Goal: Task Accomplishment & Management: Manage account settings

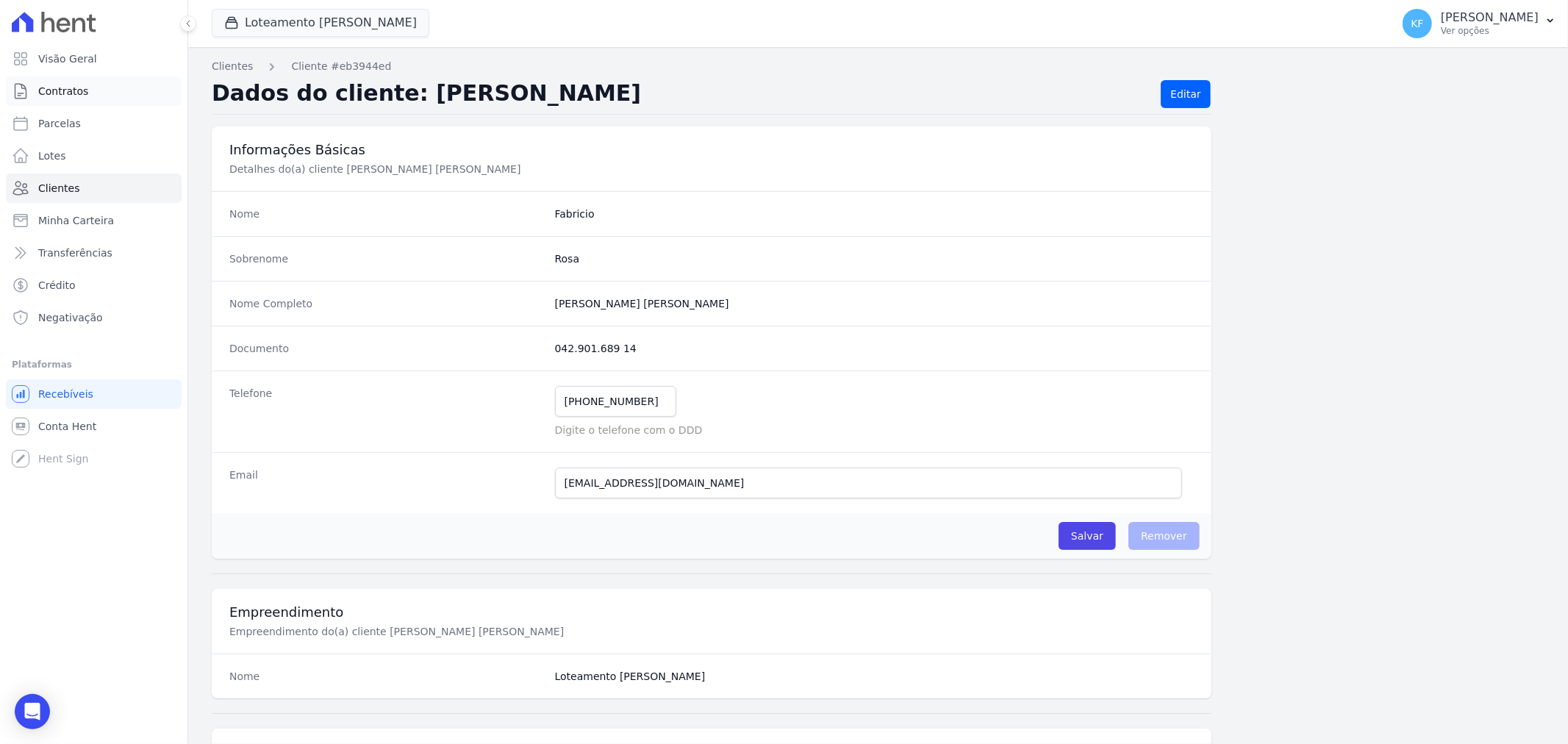
click at [61, 90] on span "Contratos" at bounding box center [63, 90] width 50 height 15
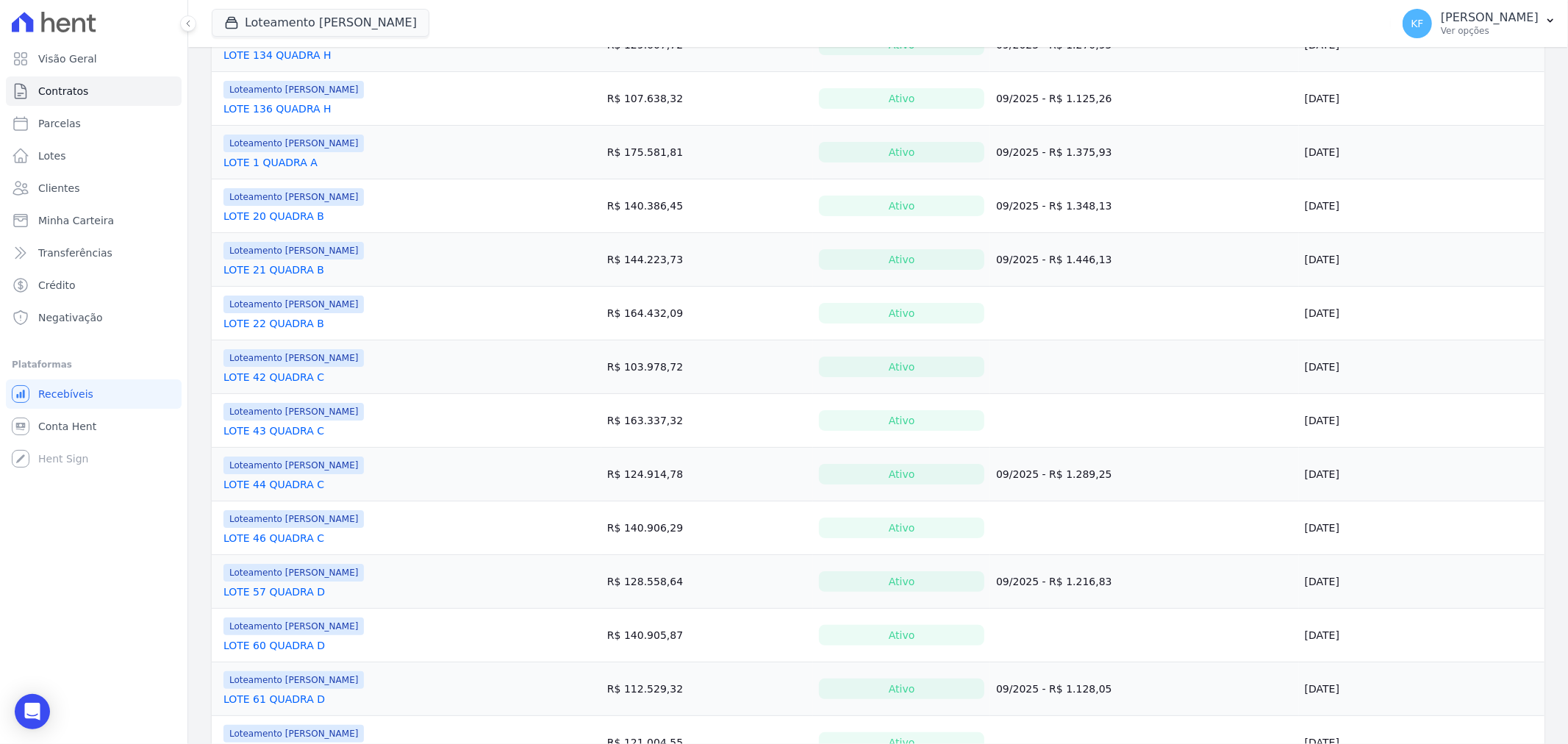
scroll to position [931, 0]
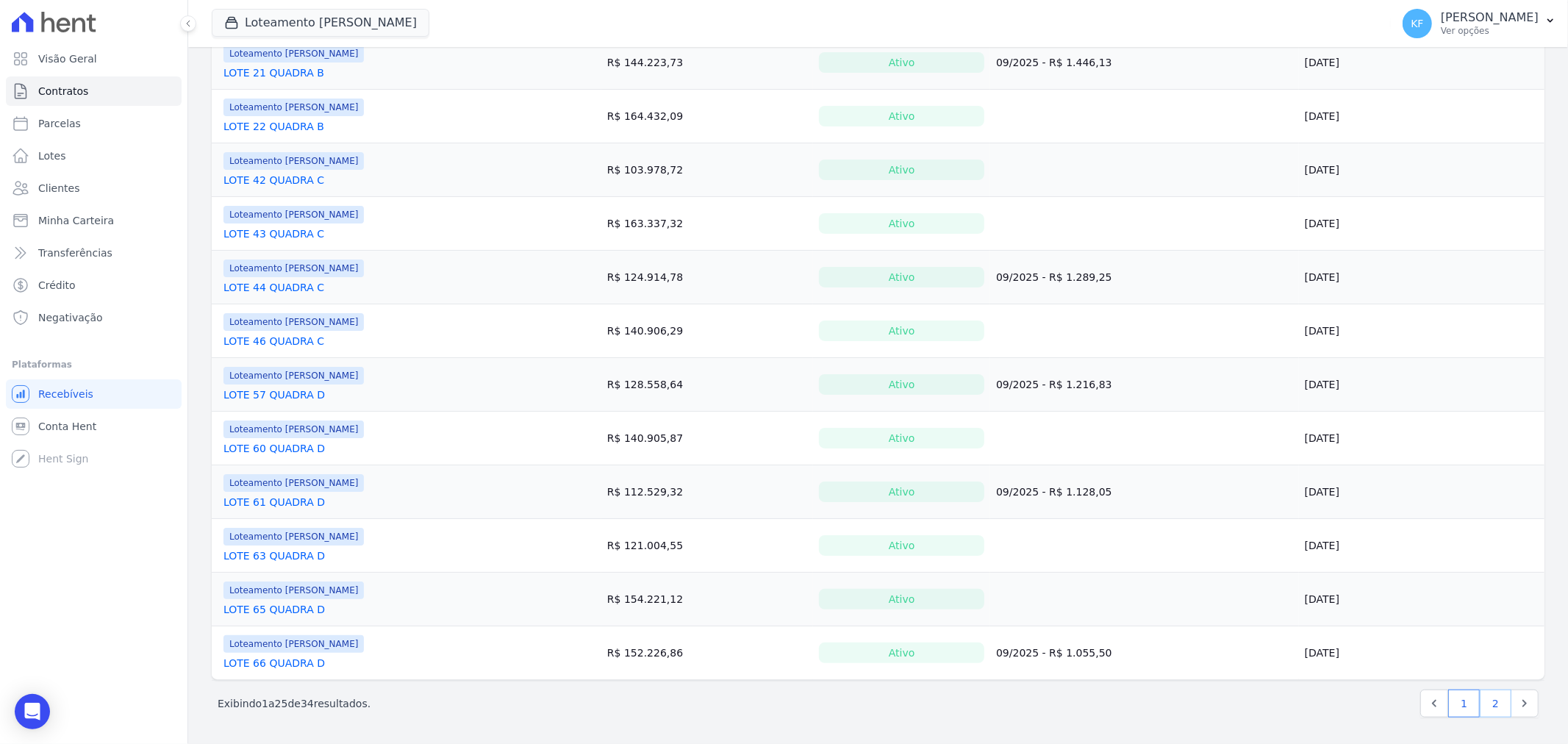
click at [1490, 707] on link "2" at bounding box center [1495, 704] width 32 height 28
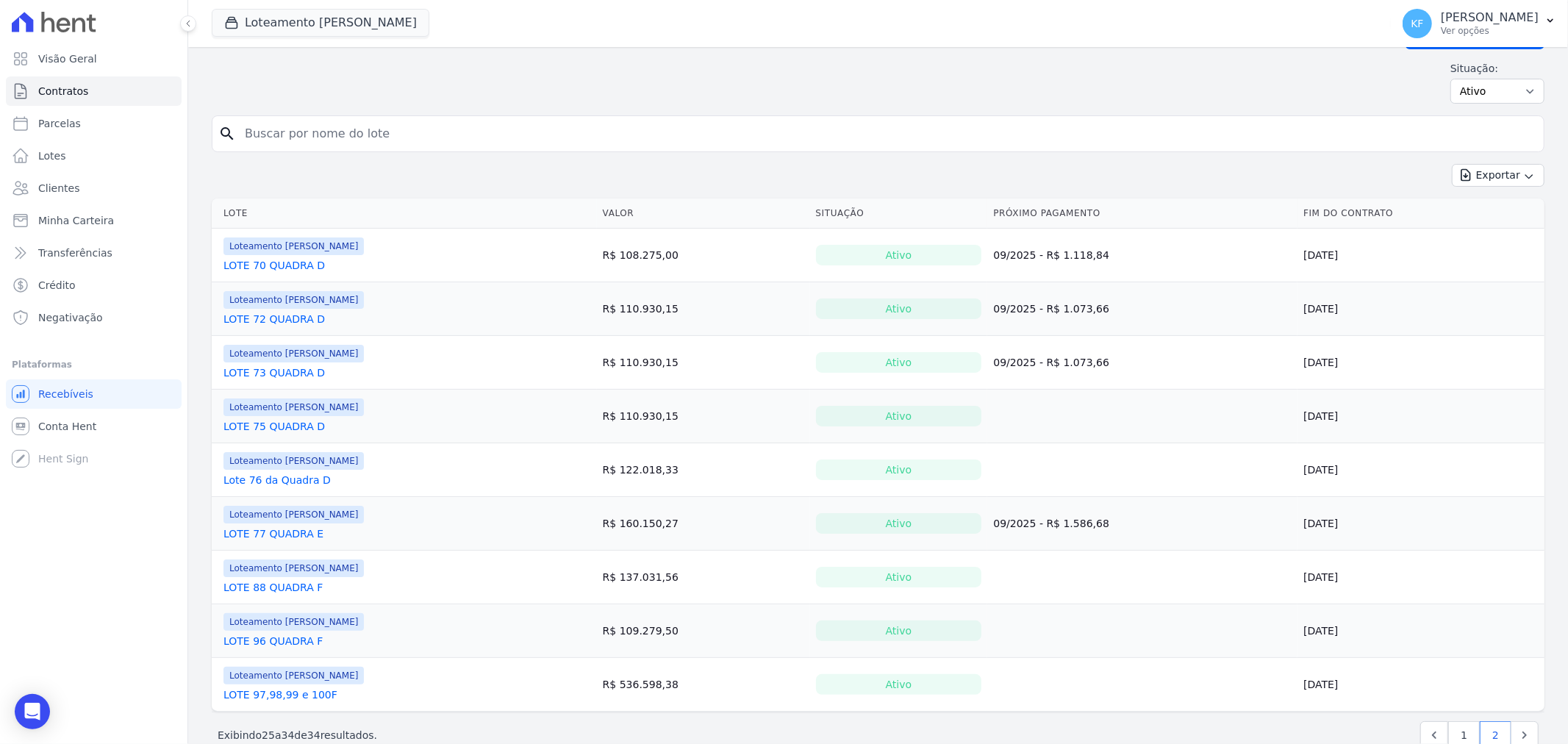
scroll to position [70, 0]
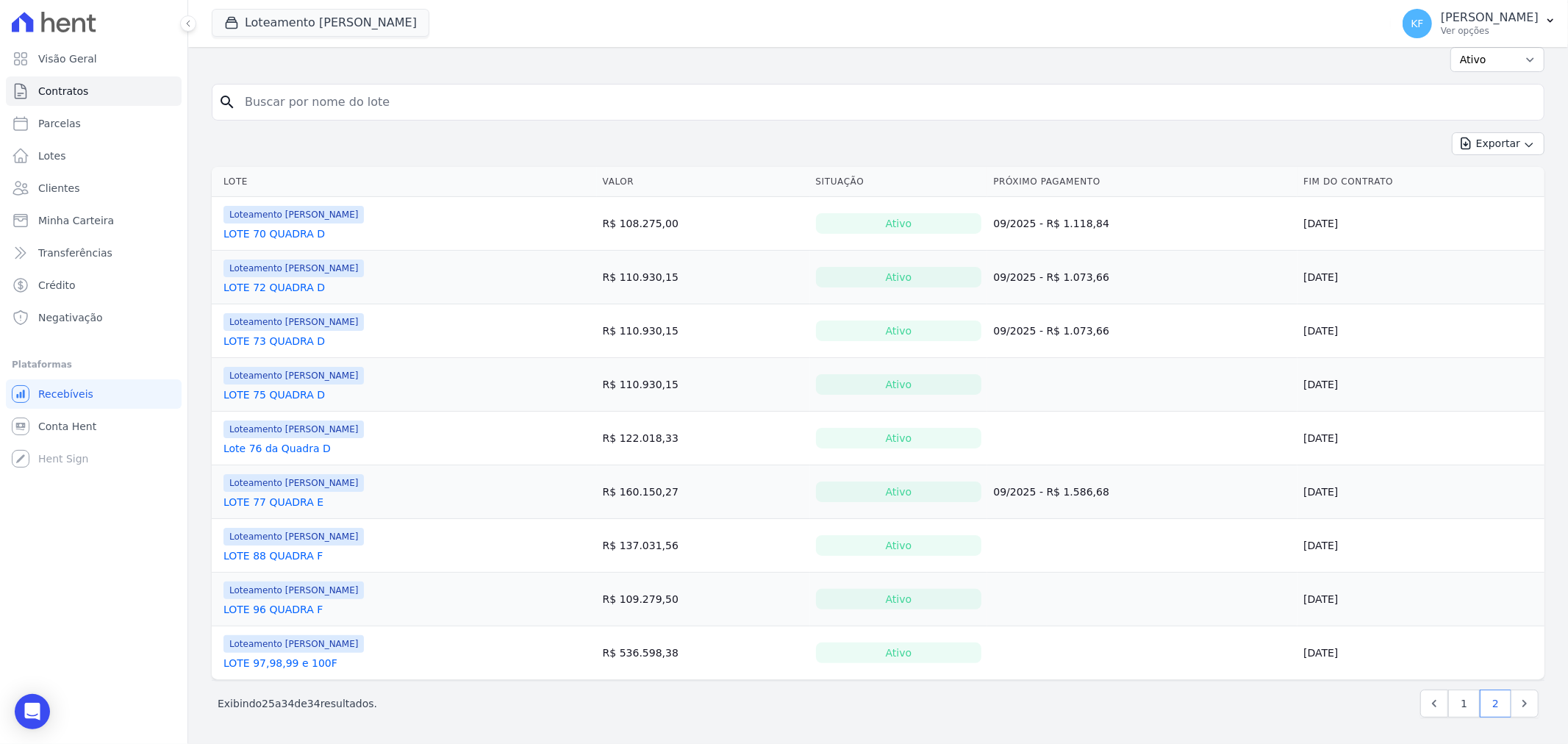
click at [285, 665] on link "LOTE 97,98,99 e 100F" at bounding box center [280, 663] width 114 height 15
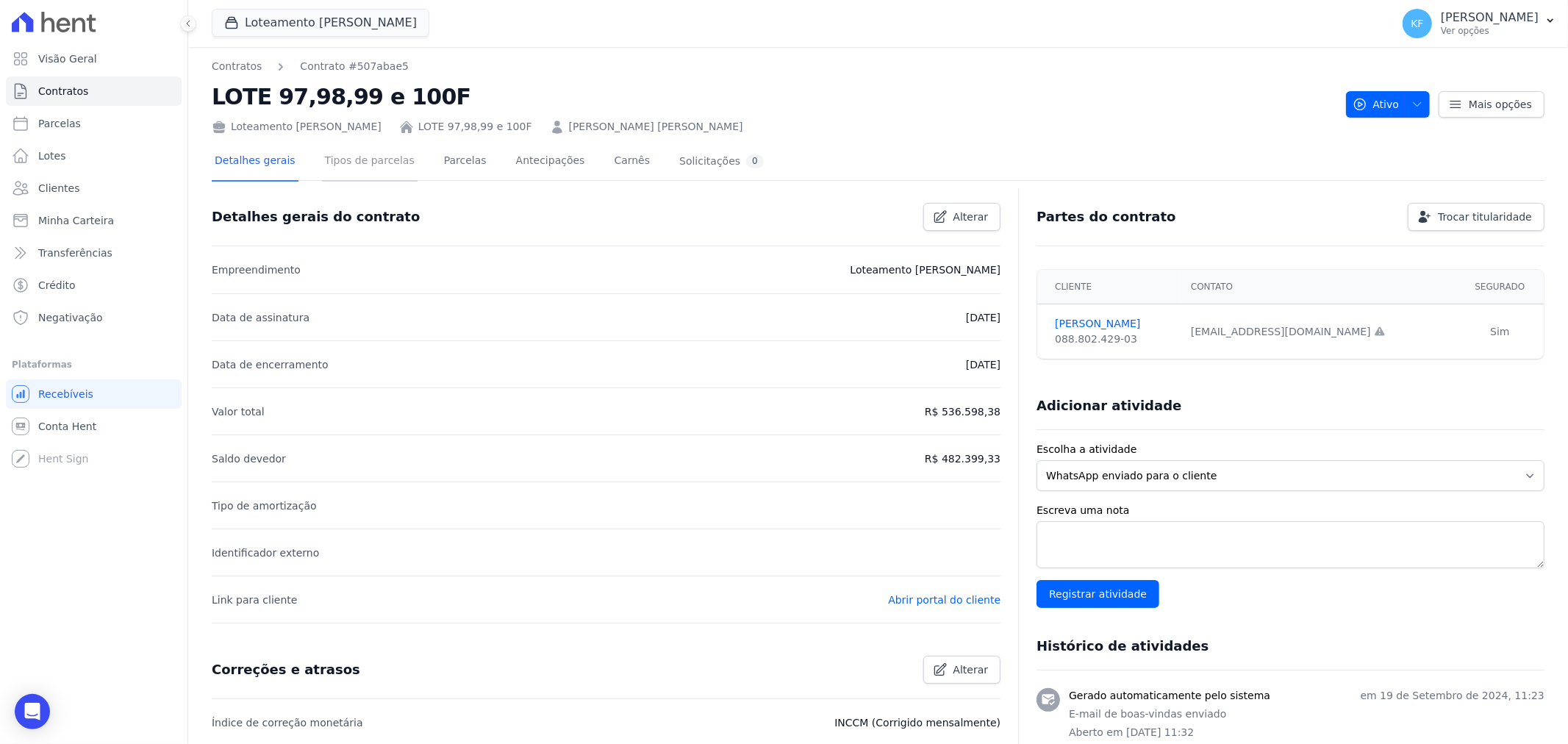
click at [352, 165] on link "Tipos de parcelas" at bounding box center [370, 162] width 95 height 39
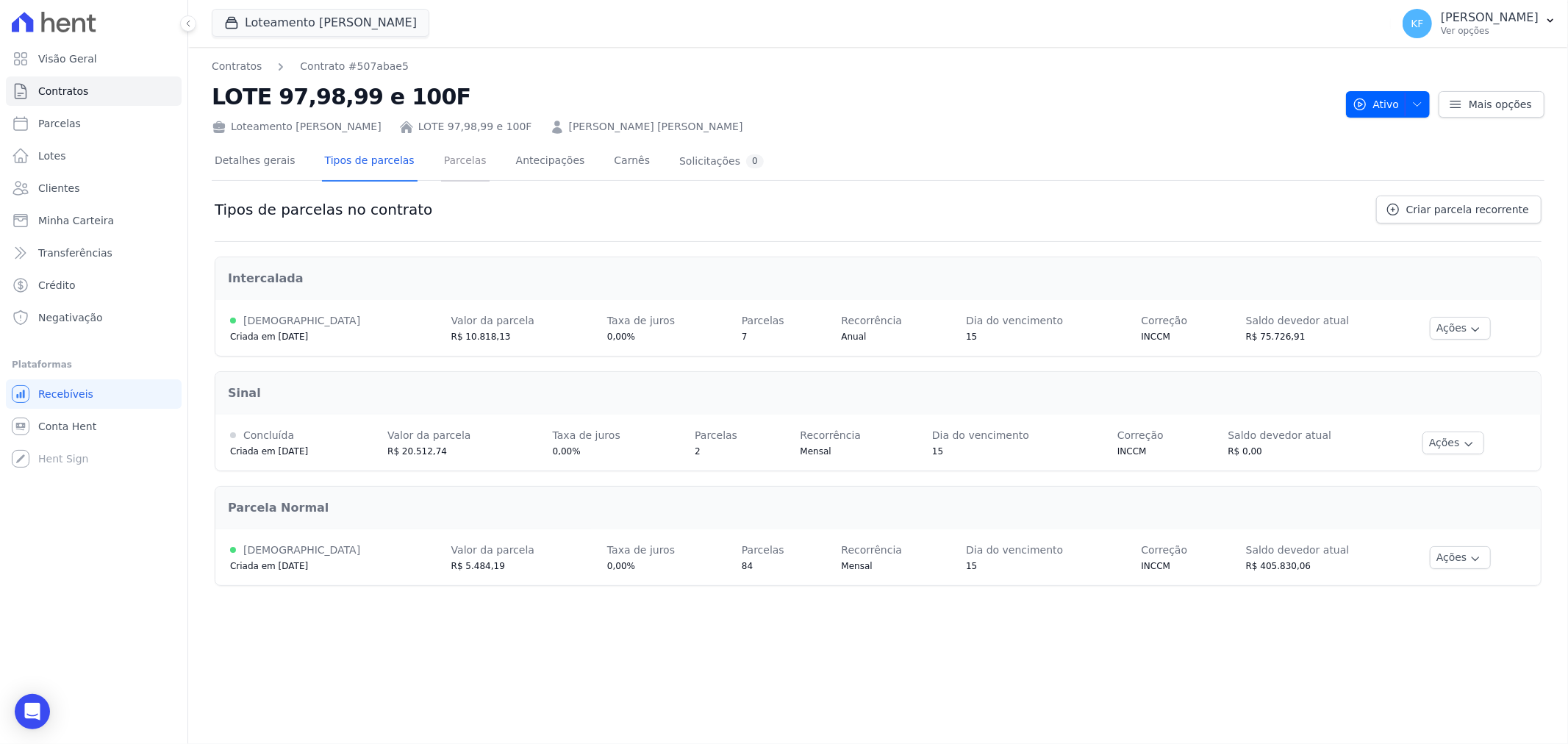
click at [441, 157] on link "Parcelas" at bounding box center [465, 162] width 48 height 39
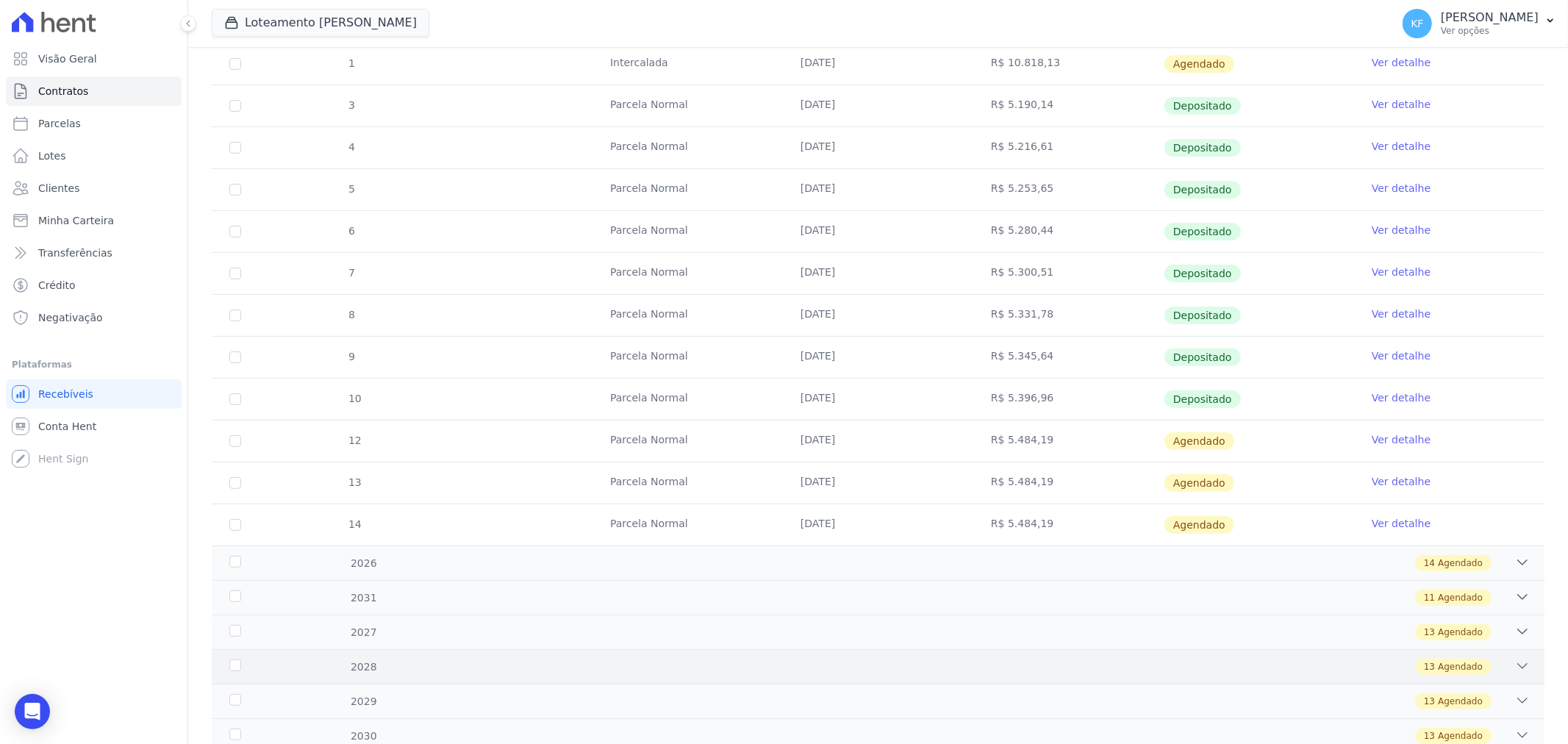
scroll to position [327, 0]
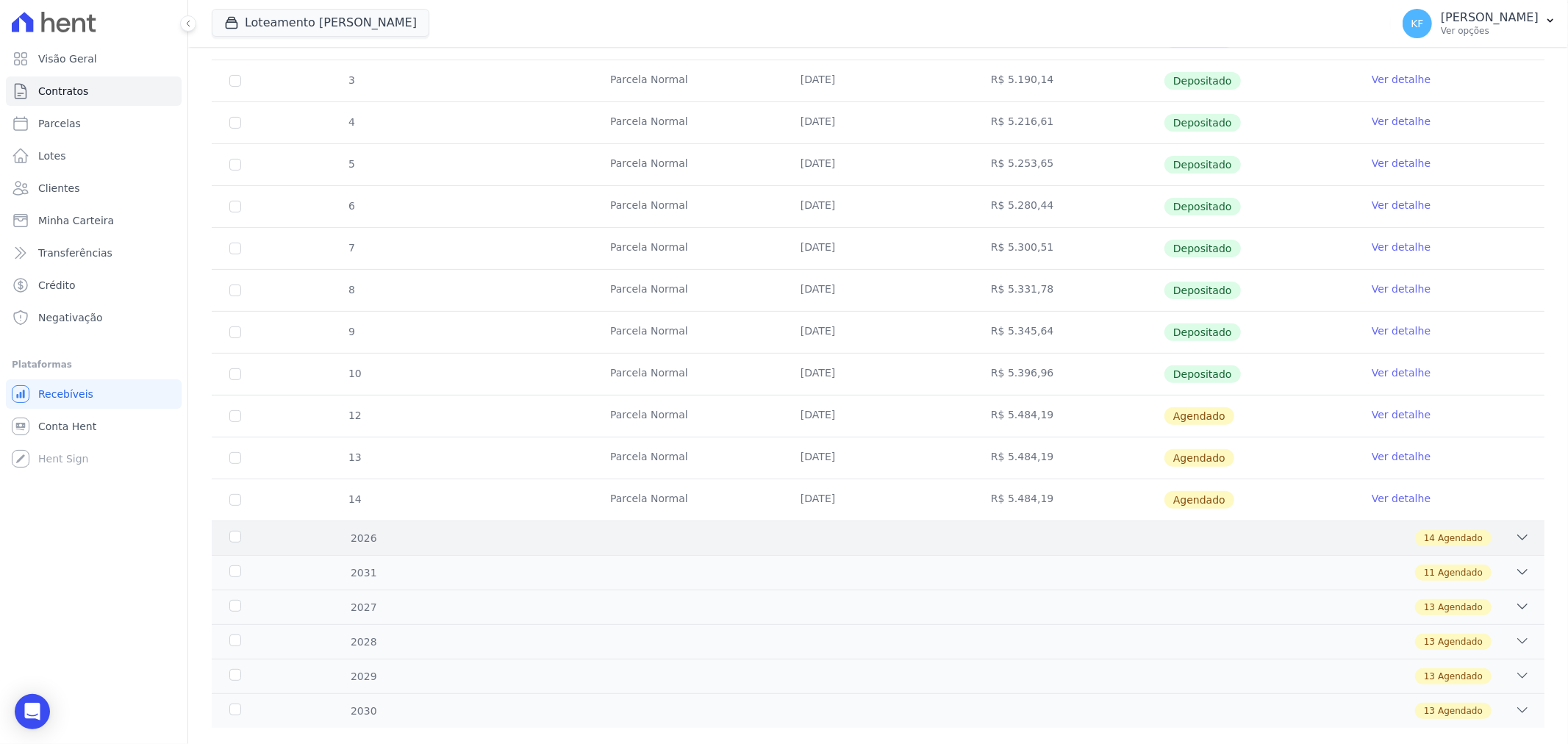
click at [372, 538] on div "14 Agendado" at bounding box center [944, 538] width 1173 height 16
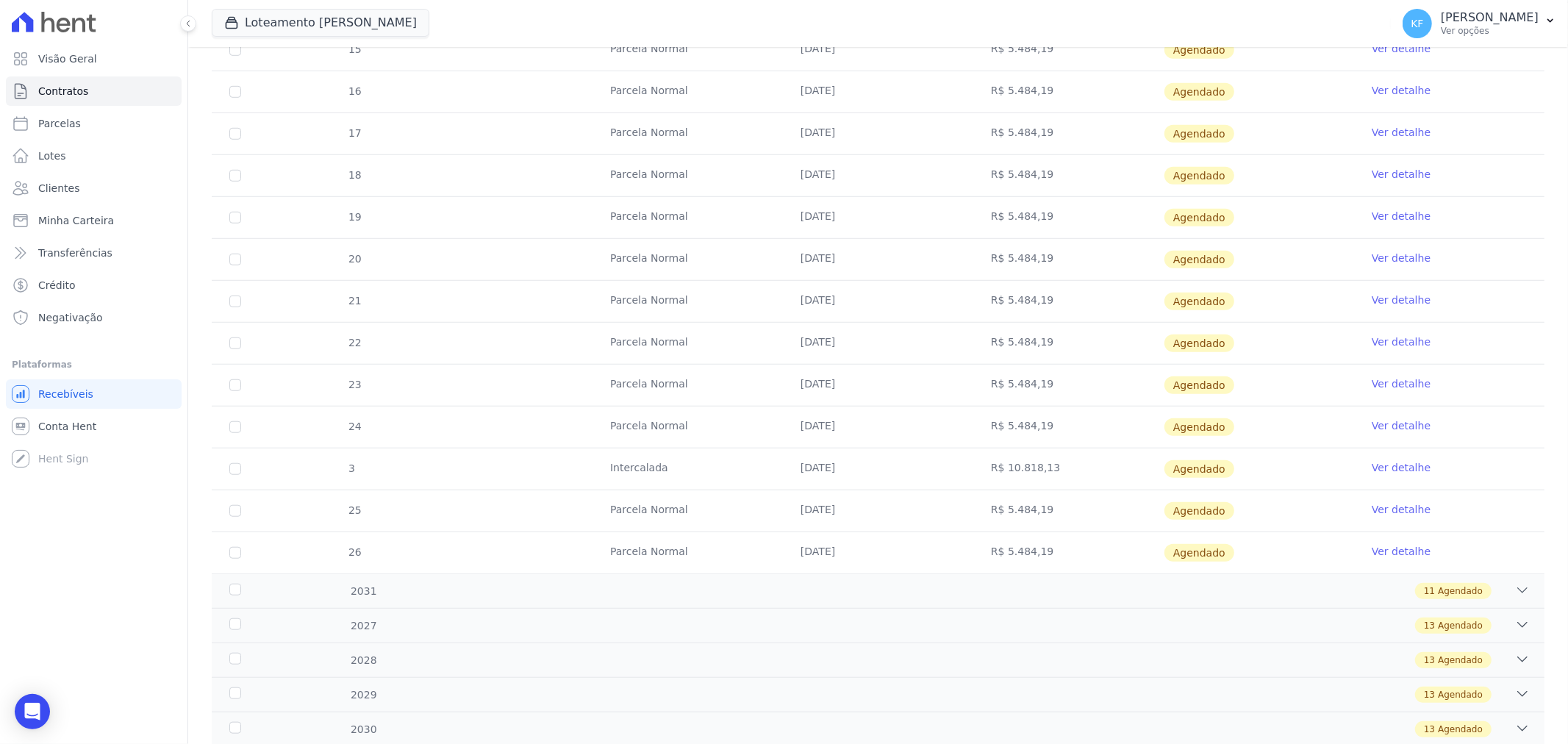
scroll to position [899, 0]
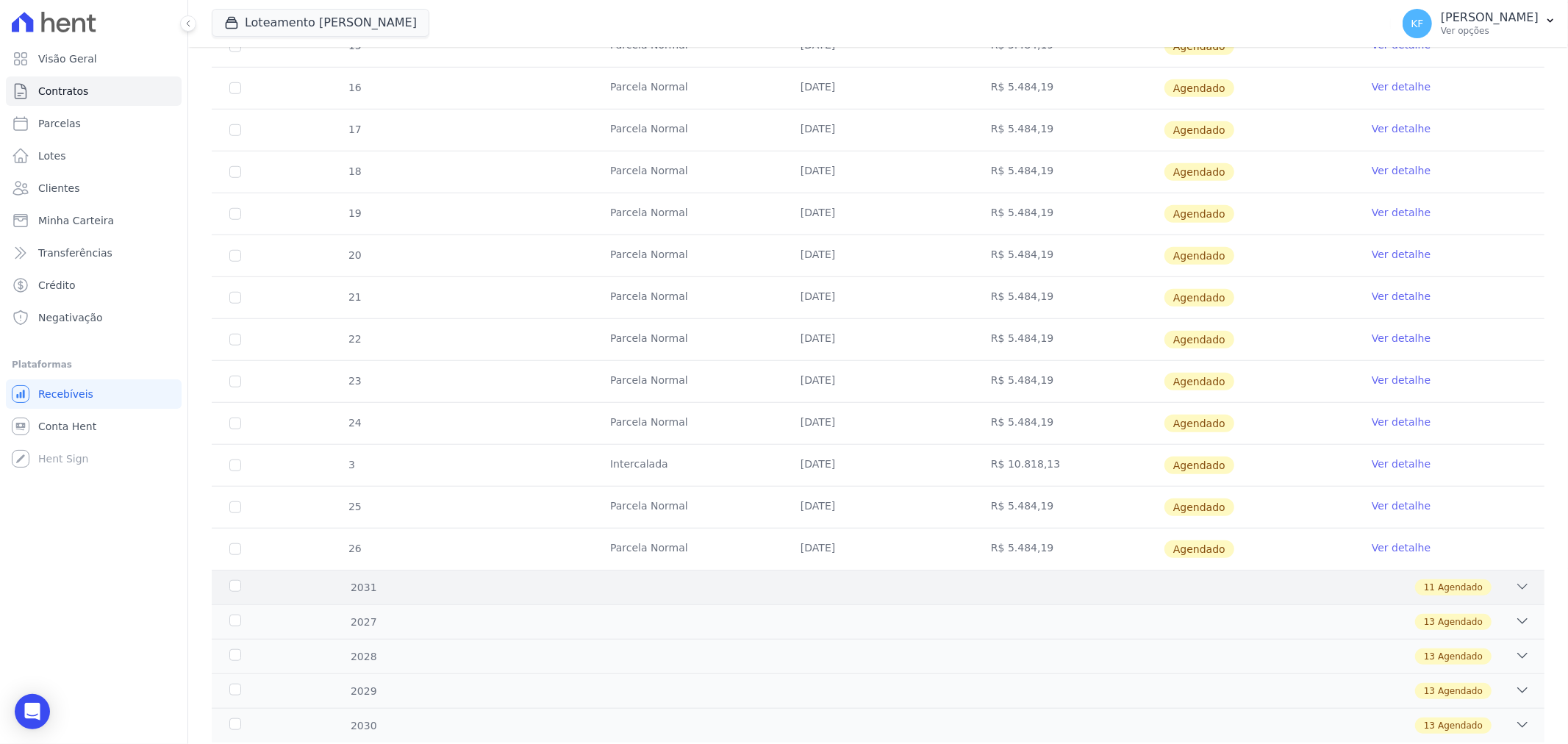
click at [524, 594] on div "11 Agendado" at bounding box center [944, 587] width 1173 height 16
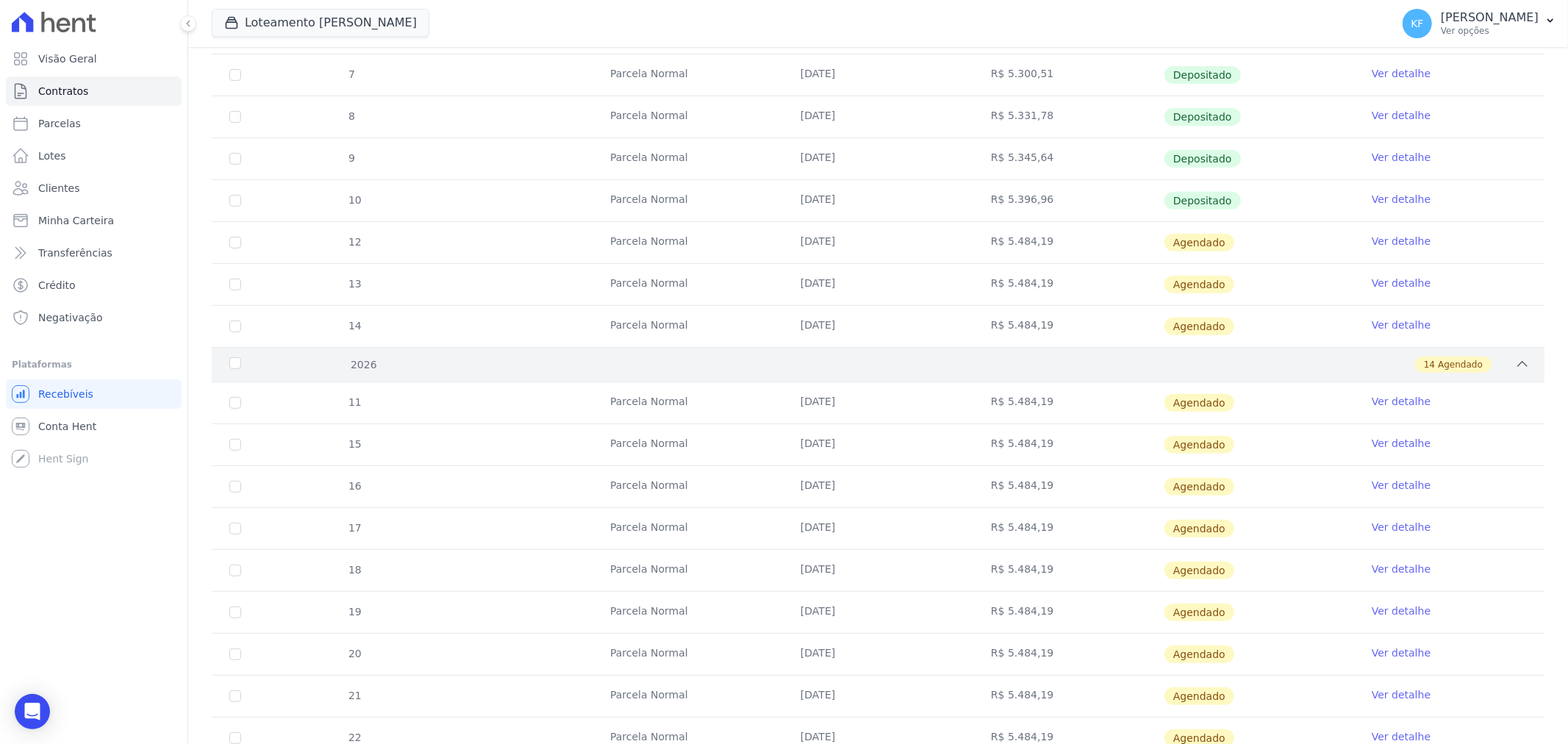
scroll to position [489, 0]
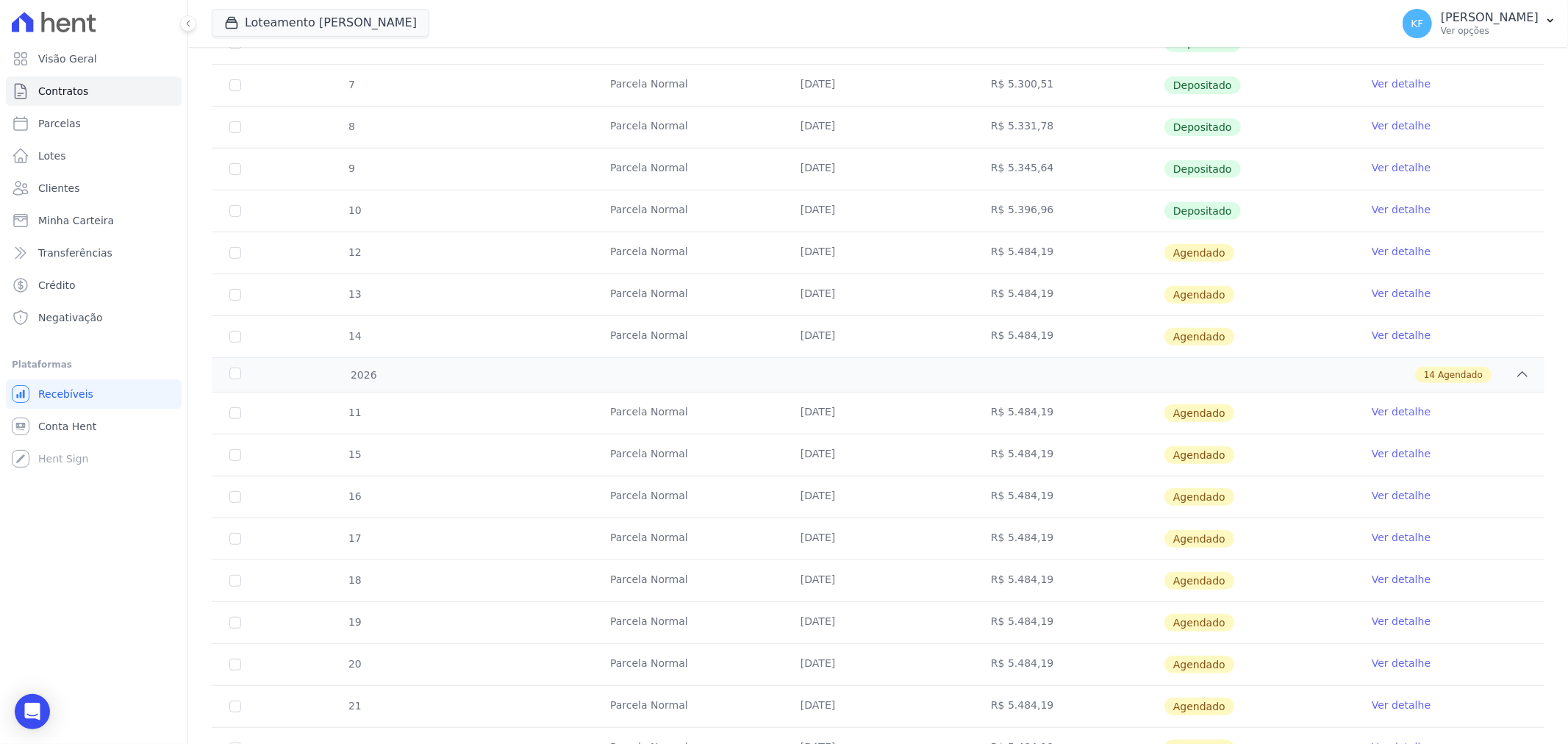
click at [1387, 415] on link "Ver detalhe" at bounding box center [1401, 411] width 58 height 15
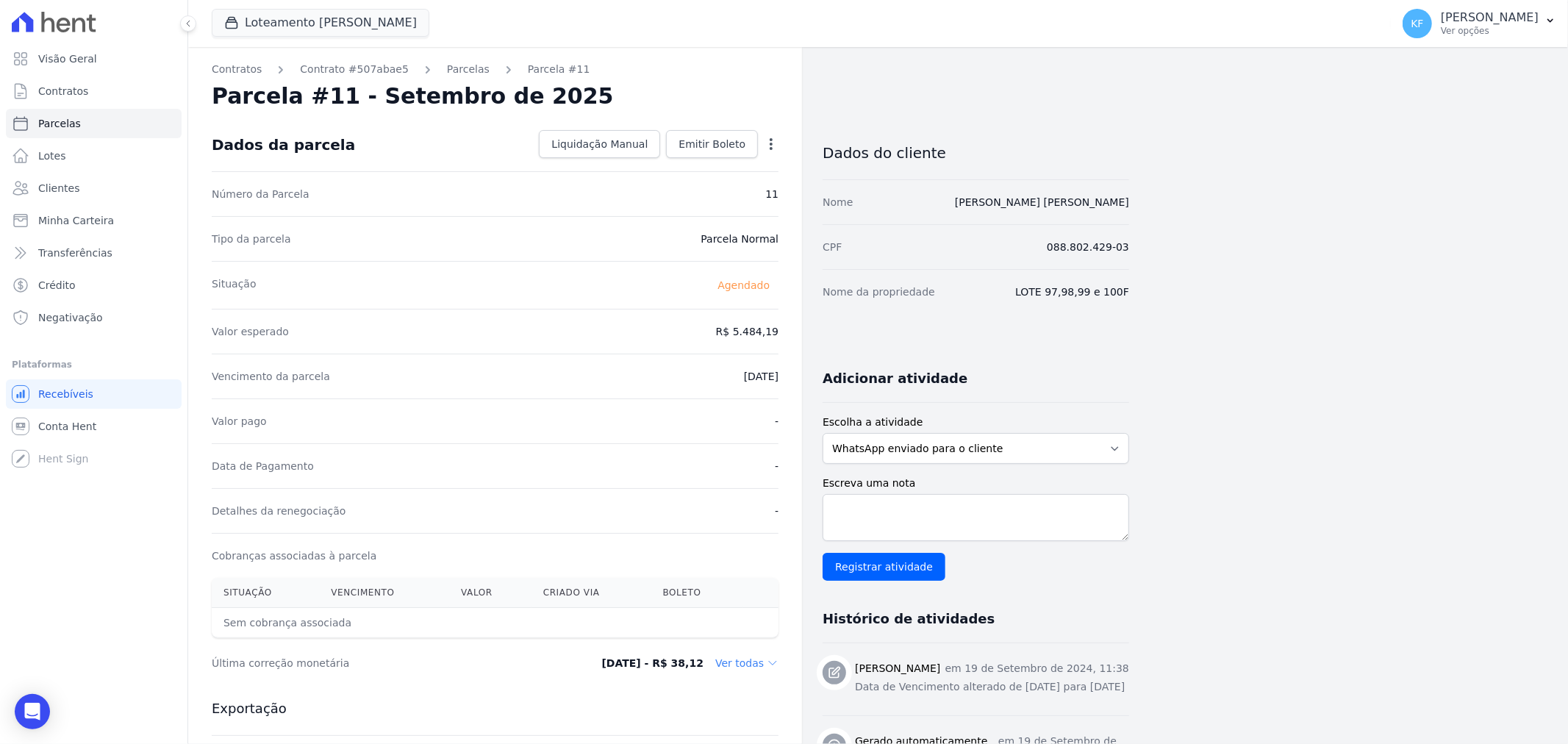
click at [769, 144] on icon "button" at bounding box center [770, 144] width 15 height 15
click at [691, 163] on link "Alterar" at bounding box center [707, 163] width 129 height 27
click at [694, 378] on input "[DATE]" at bounding box center [720, 375] width 116 height 31
click at [701, 377] on input "[DATE]" at bounding box center [720, 375] width 116 height 31
click at [683, 375] on input "[DATE]" at bounding box center [720, 375] width 116 height 31
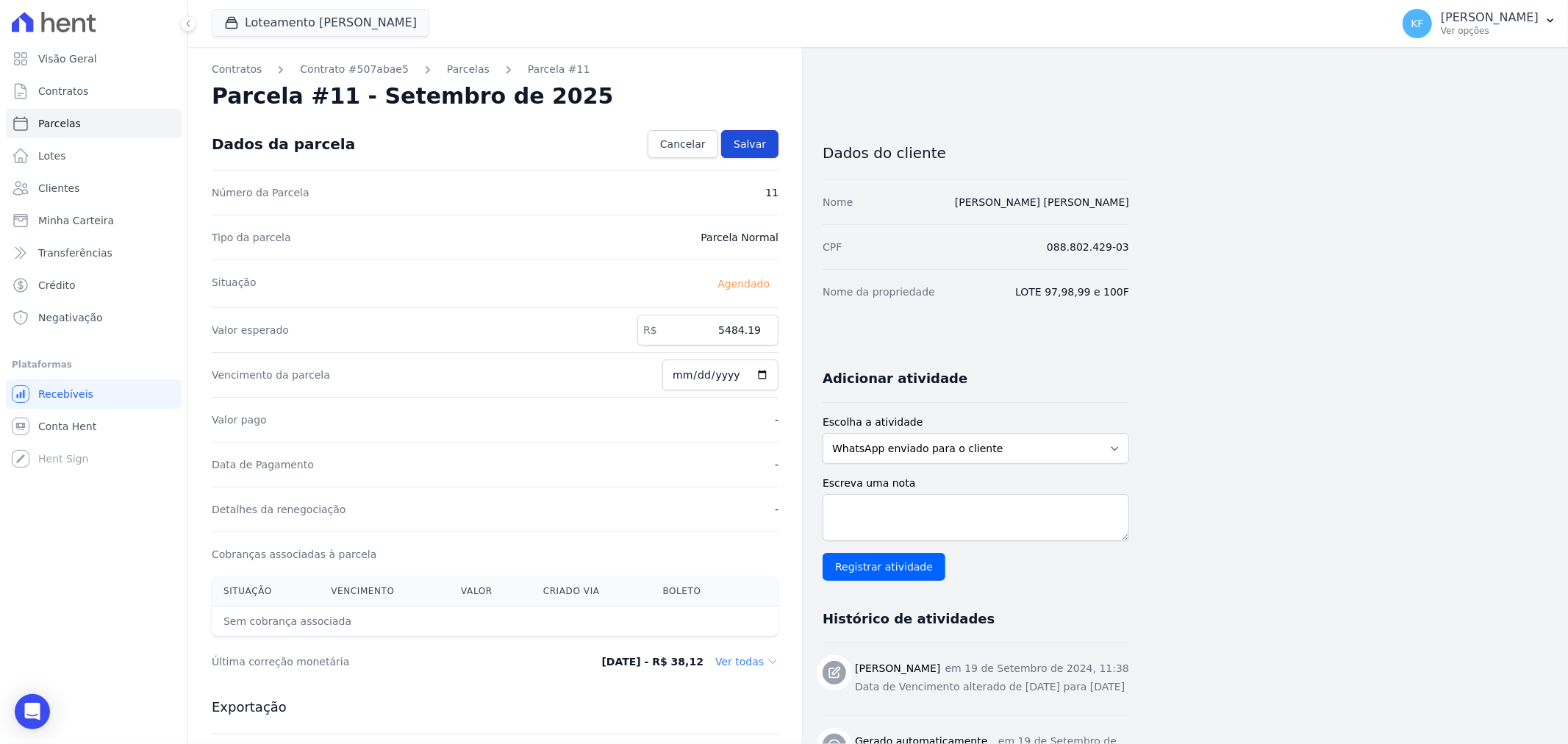
click at [740, 144] on span "Salvar" at bounding box center [750, 144] width 33 height 15
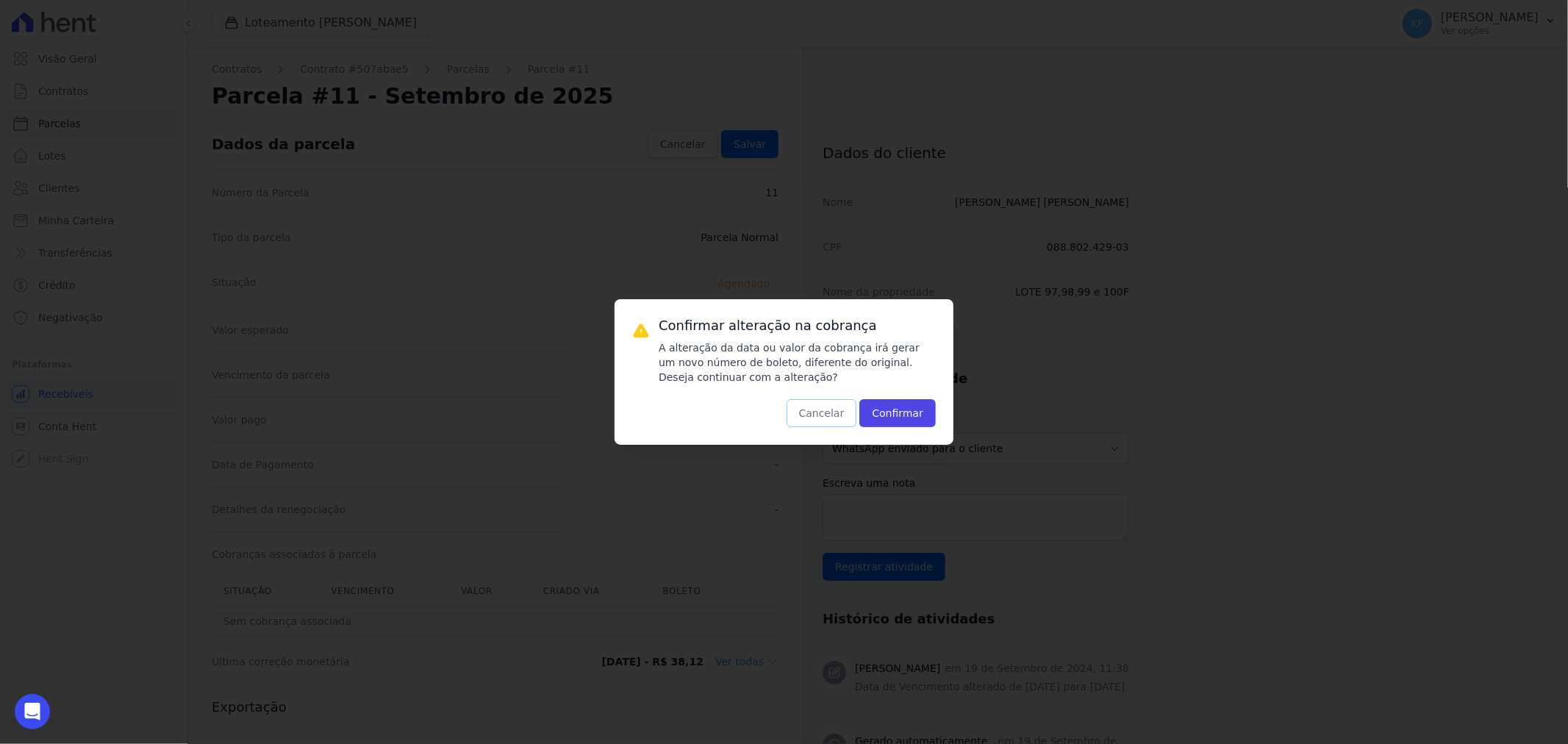
click at [828, 407] on button "Cancelar" at bounding box center [822, 413] width 70 height 28
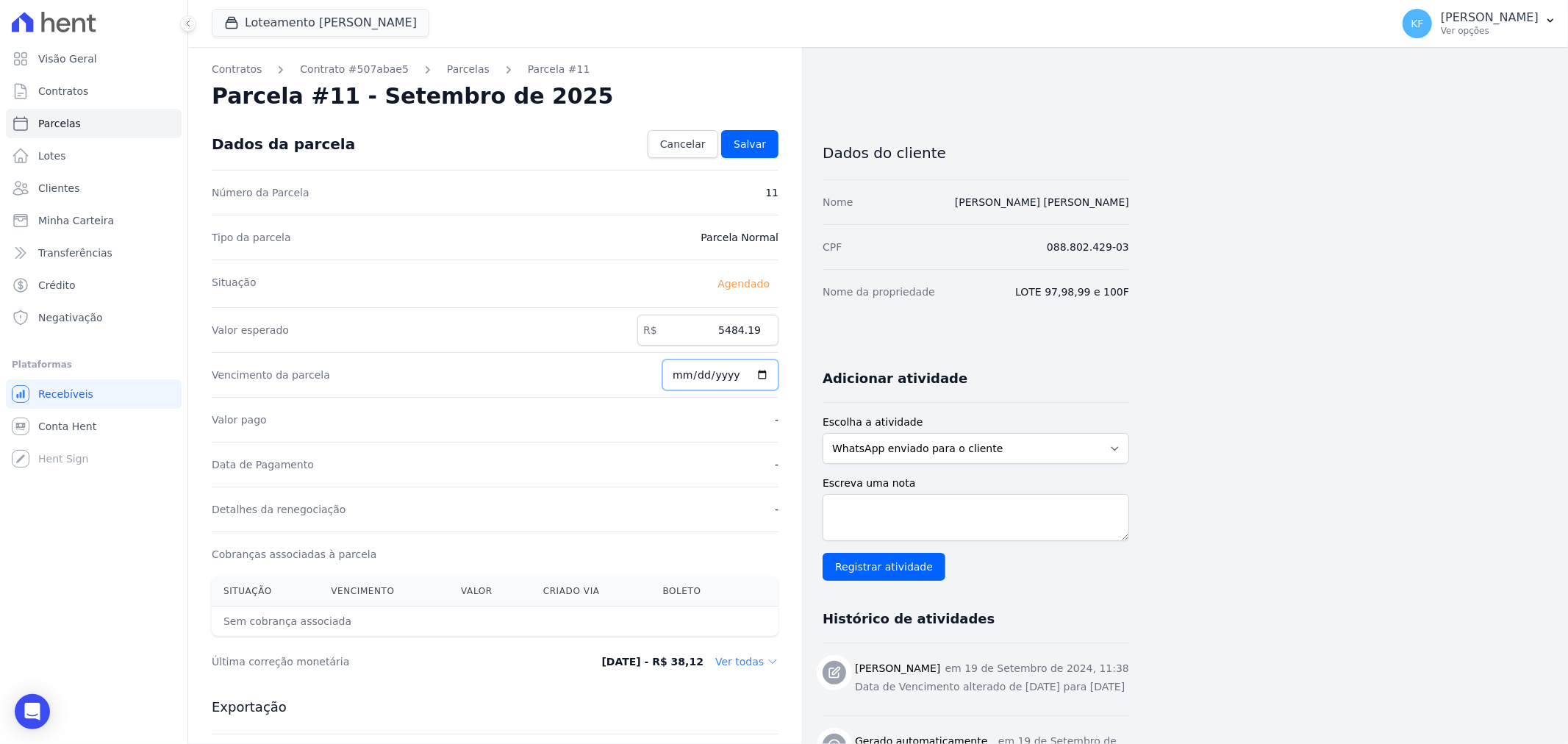
click at [687, 375] on input "[DATE]" at bounding box center [720, 375] width 116 height 31
type input "[DATE]"
drag, startPoint x: 739, startPoint y: 152, endPoint x: 769, endPoint y: 156, distance: 30.3
click at [739, 152] on link "Salvar" at bounding box center [750, 144] width 58 height 28
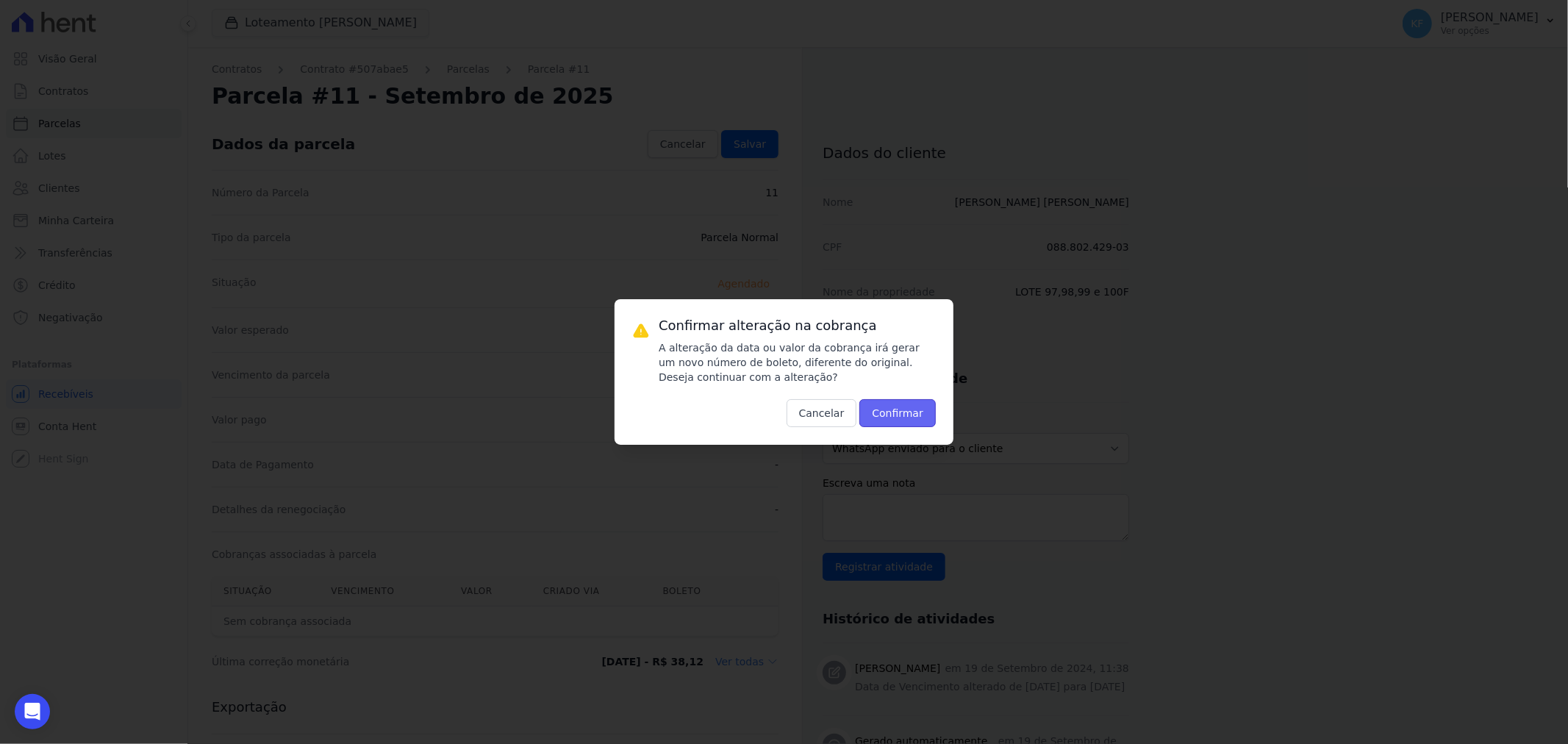
click at [901, 405] on button "Confirmar" at bounding box center [897, 413] width 77 height 28
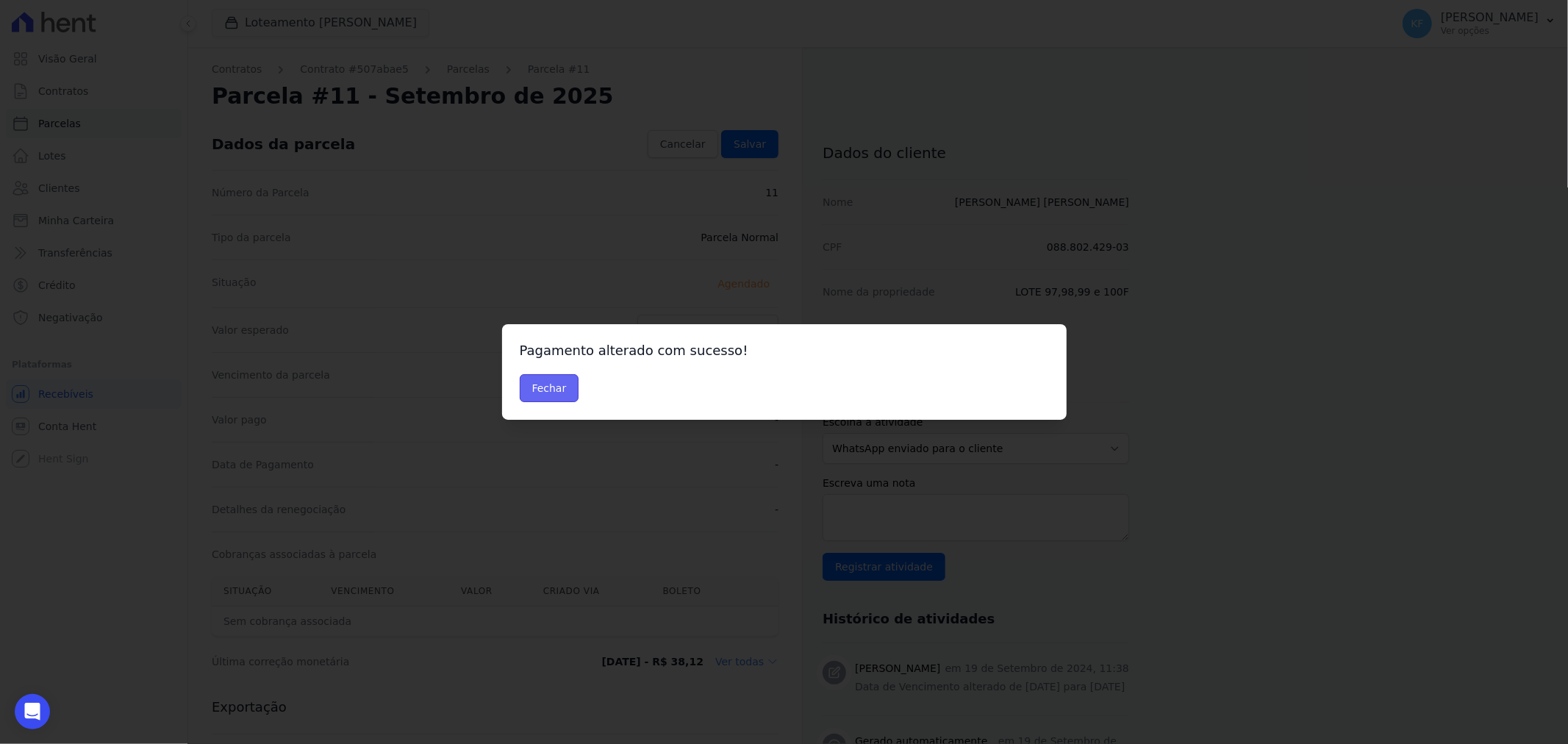
click at [531, 386] on button "Fechar" at bounding box center [549, 388] width 59 height 28
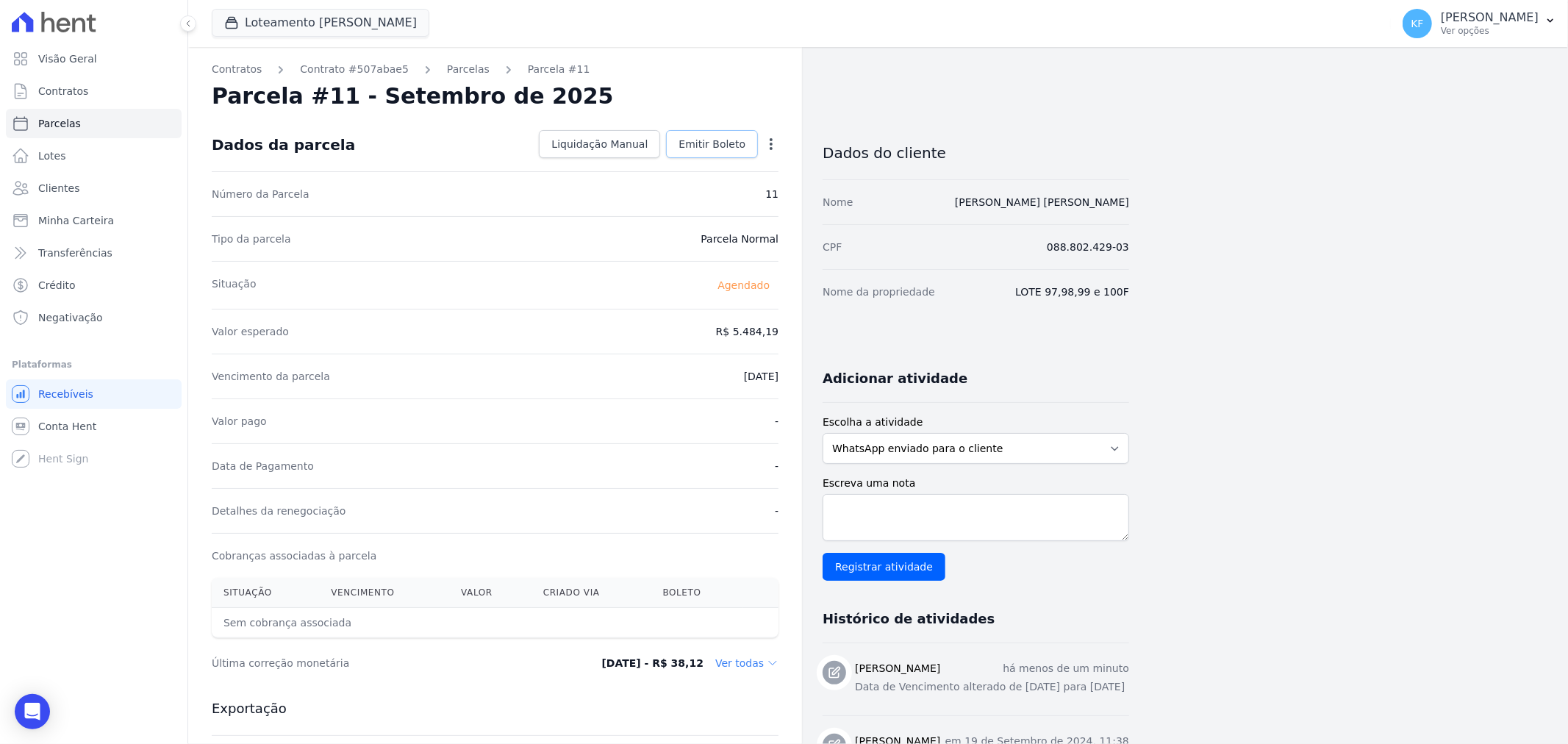
click at [711, 144] on span "Emitir Boleto" at bounding box center [712, 144] width 67 height 15
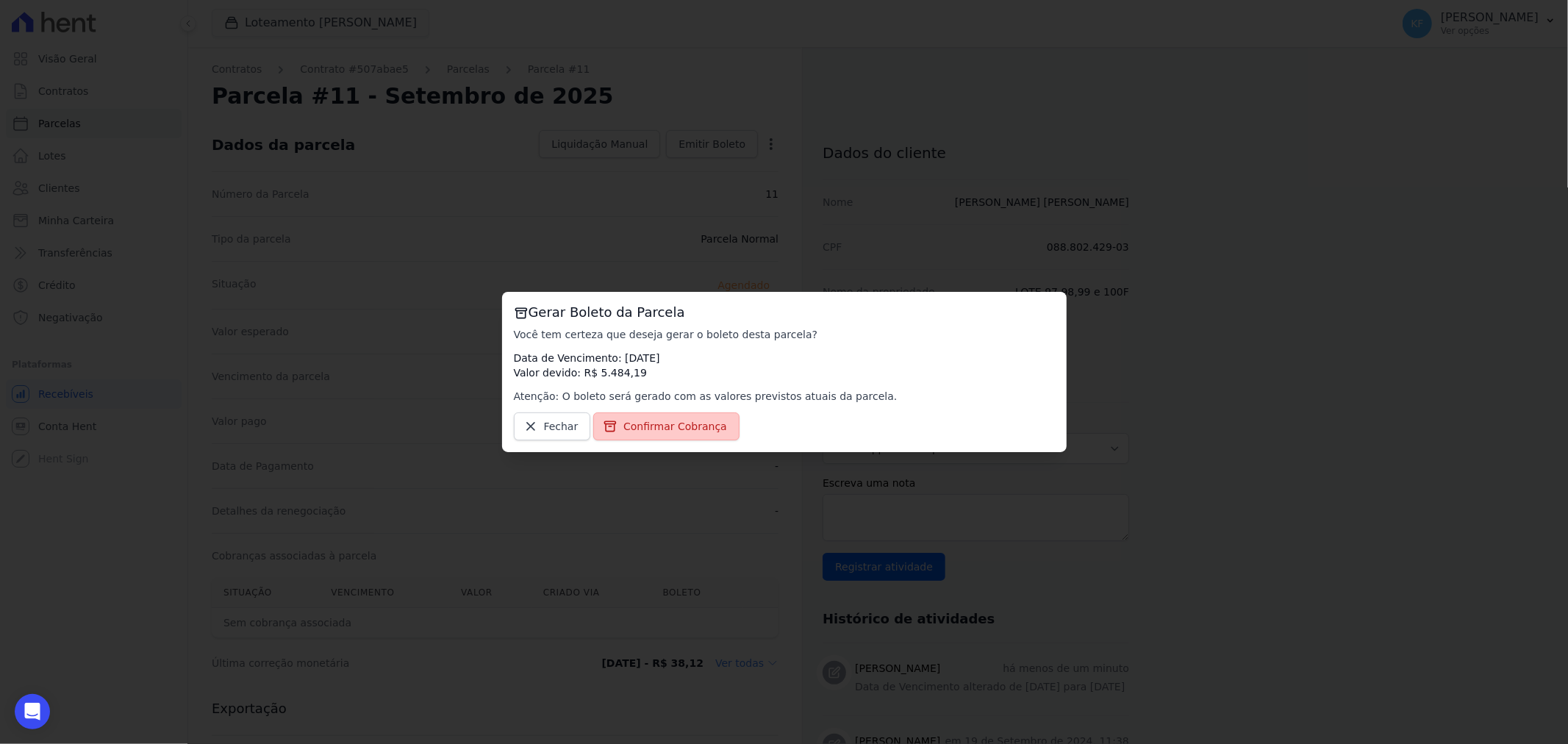
click at [646, 427] on span "Confirmar Cobrança" at bounding box center [675, 426] width 104 height 15
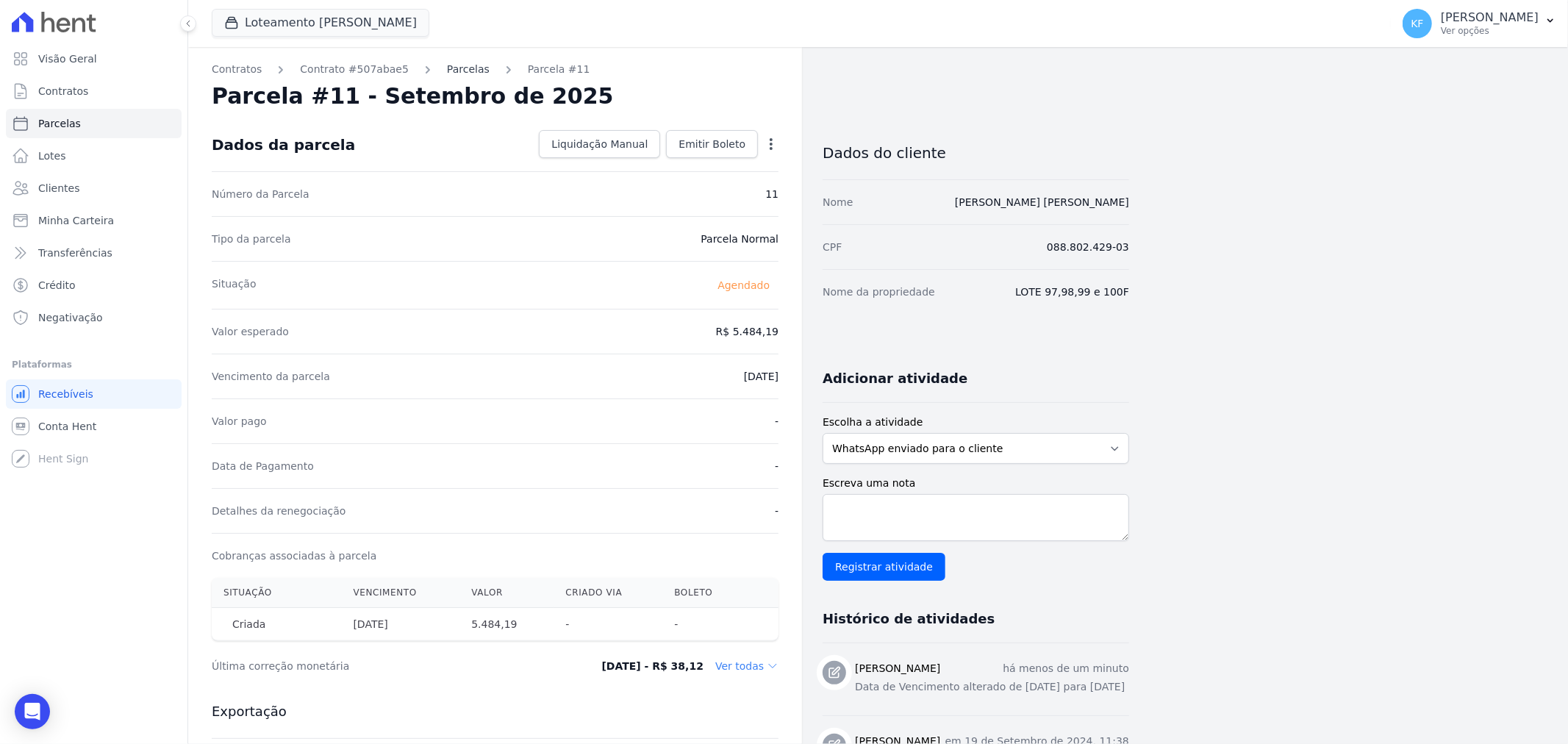
click at [456, 74] on link "Parcelas" at bounding box center [469, 70] width 43 height 15
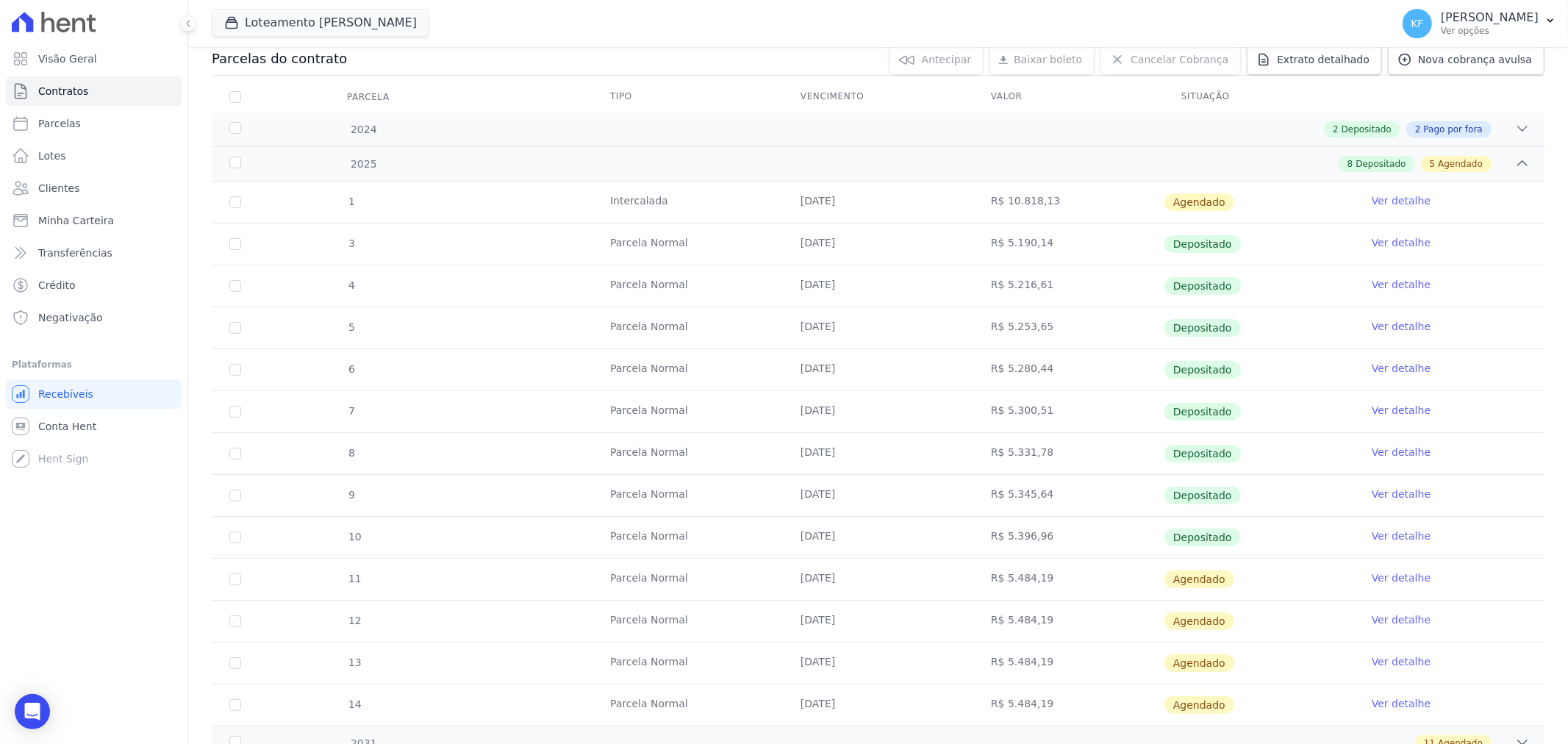
scroll to position [245, 0]
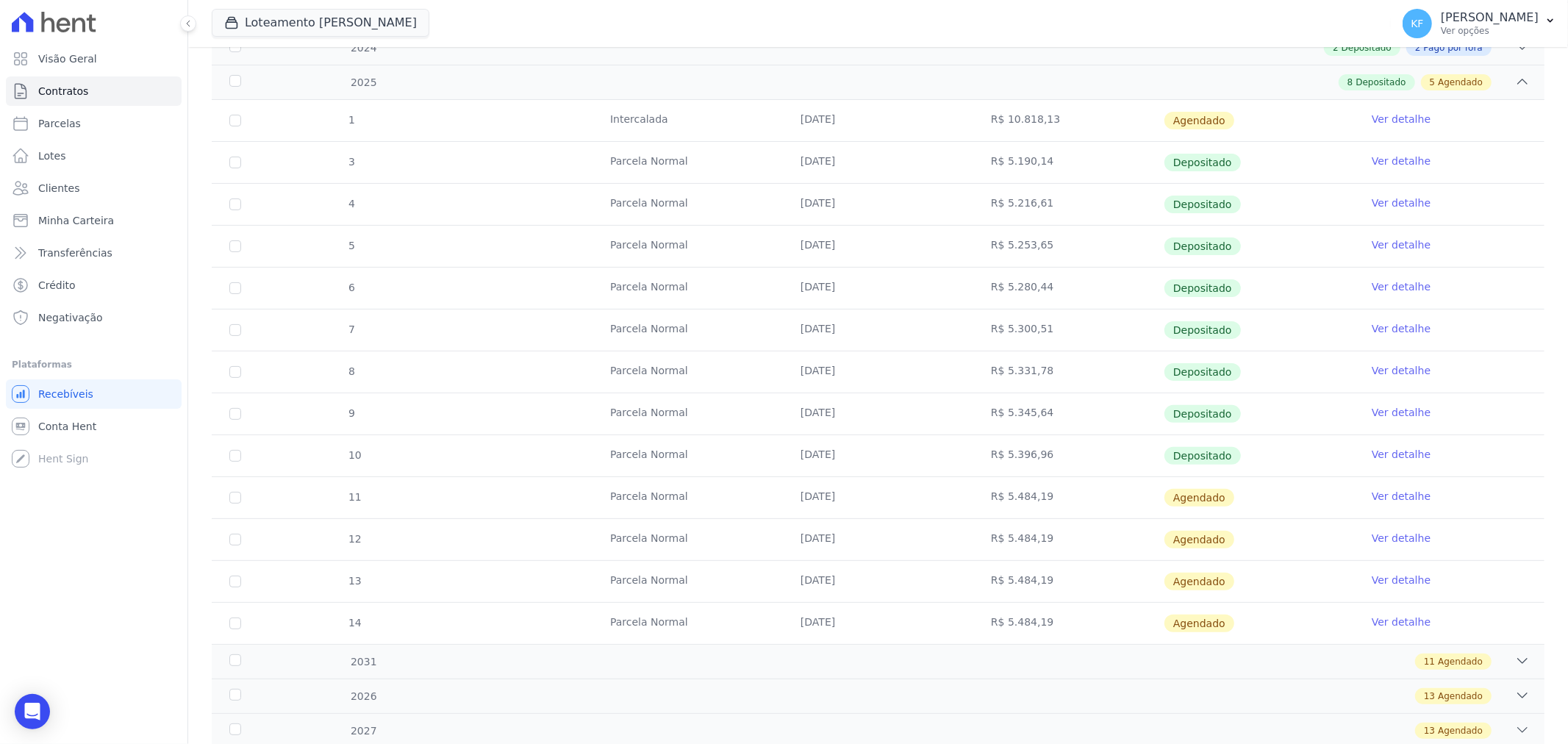
click at [1381, 495] on link "Ver detalhe" at bounding box center [1401, 496] width 58 height 15
